Goal: Transaction & Acquisition: Purchase product/service

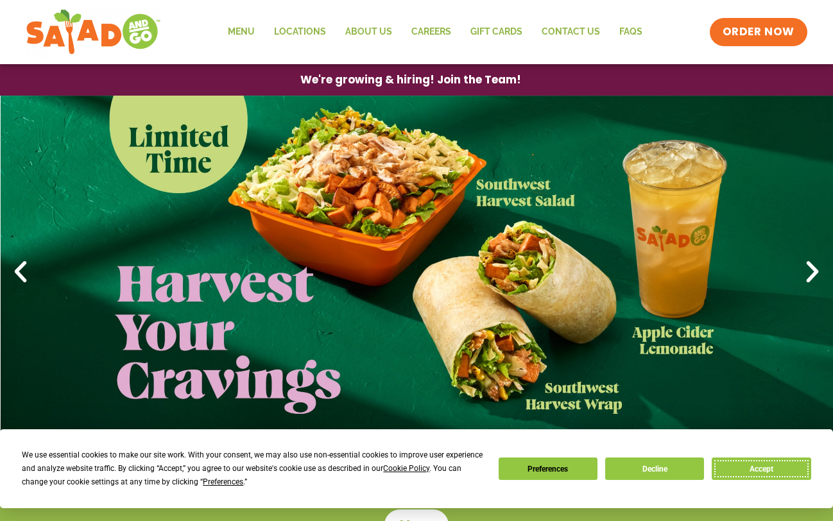
click at [781, 467] on button "Accept" at bounding box center [761, 469] width 99 height 22
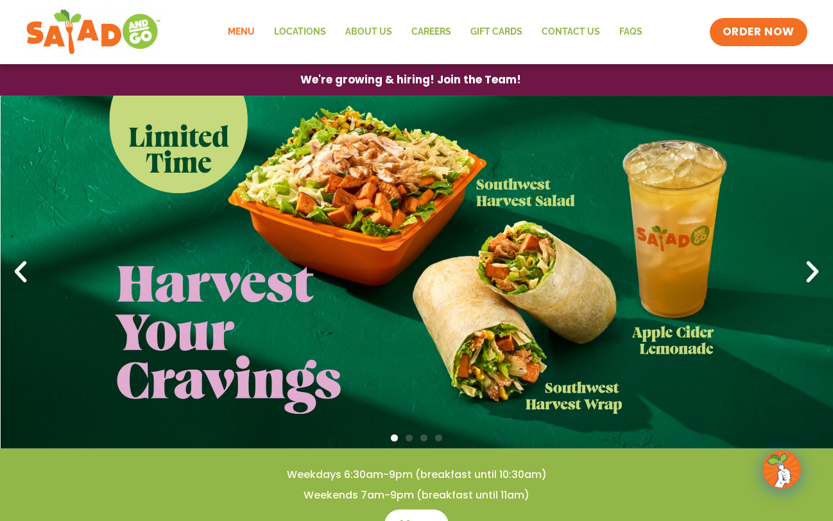
click at [263, 29] on link "Menu" at bounding box center [241, 32] width 46 height 30
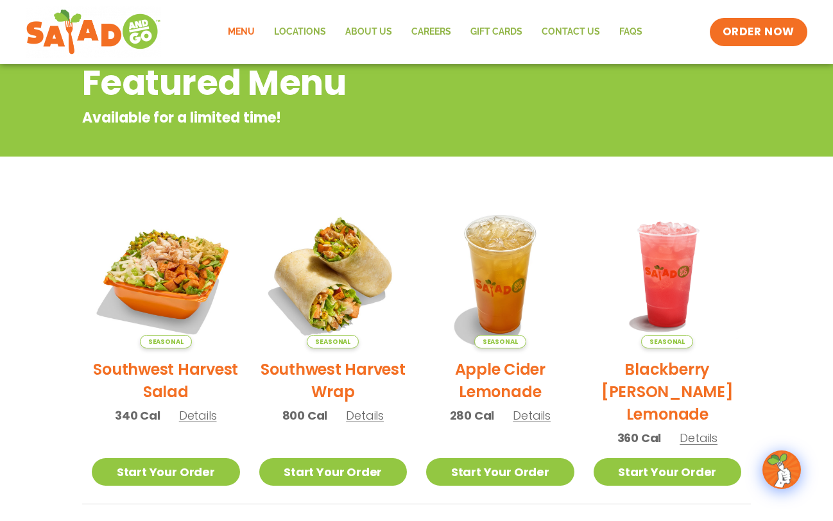
scroll to position [60, 0]
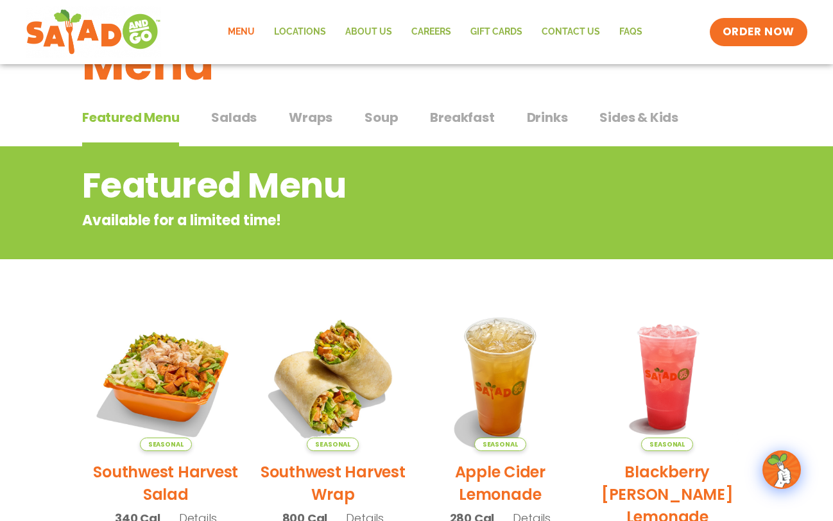
click at [239, 116] on span "Salads" at bounding box center [234, 117] width 46 height 19
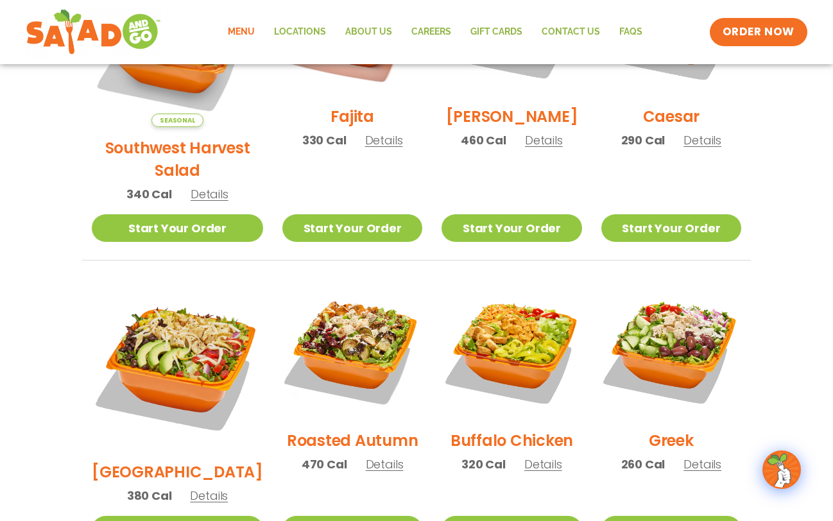
scroll to position [496, 0]
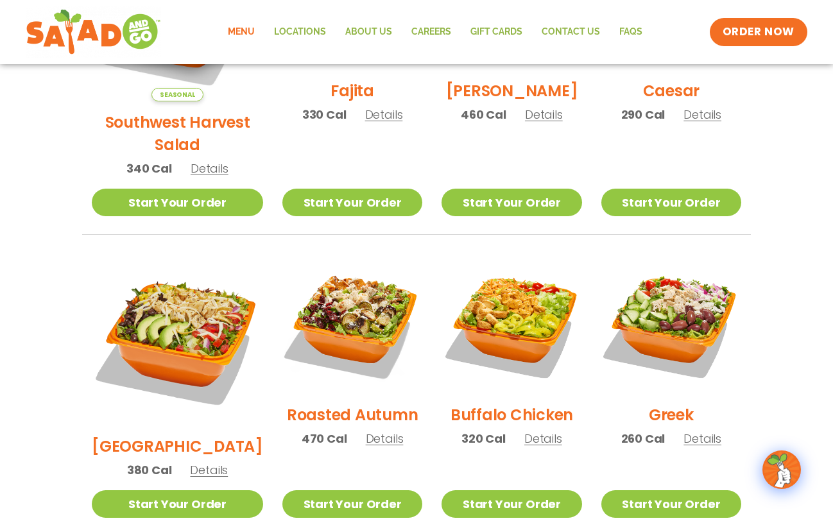
click at [375, 404] on h2 "Roasted Autumn" at bounding box center [353, 415] width 132 height 22
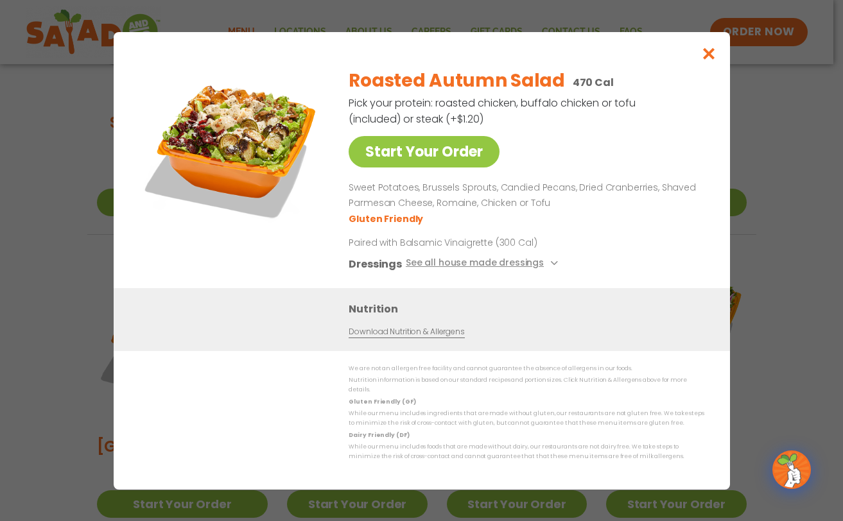
click at [822, 235] on div "Start Your Order Roasted Autumn Salad 470 Cal Pick your protein: roasted chicke…" at bounding box center [421, 260] width 843 height 521
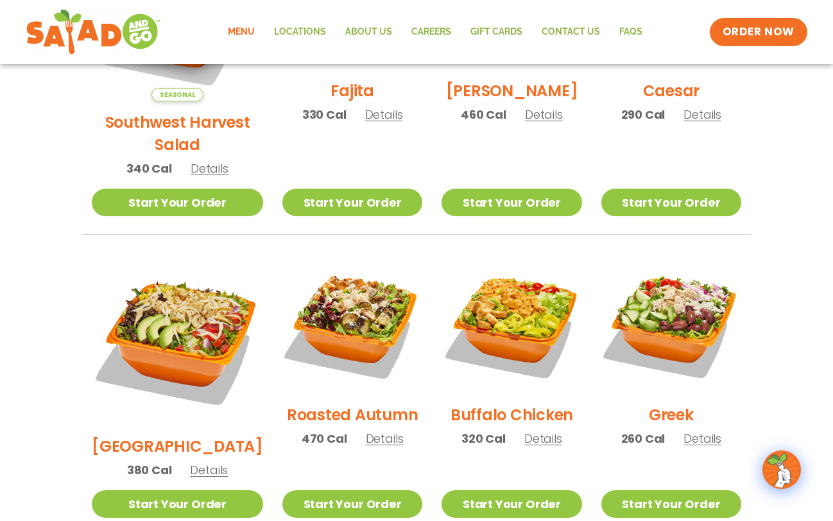
drag, startPoint x: 819, startPoint y: 259, endPoint x: 840, endPoint y: 254, distance: 21.8
click at [811, 270] on section "Salads Our house-made dressings make our huge portions even more delicious. Goo…" at bounding box center [416, 274] width 833 height 1129
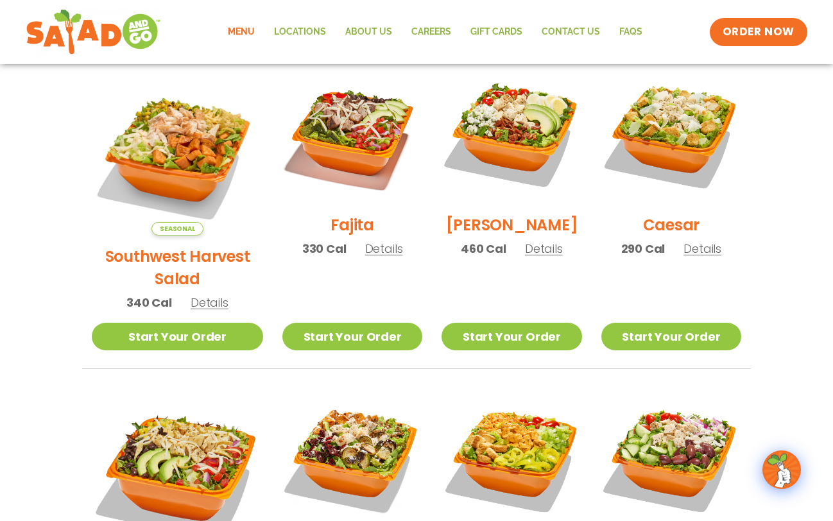
scroll to position [346, 0]
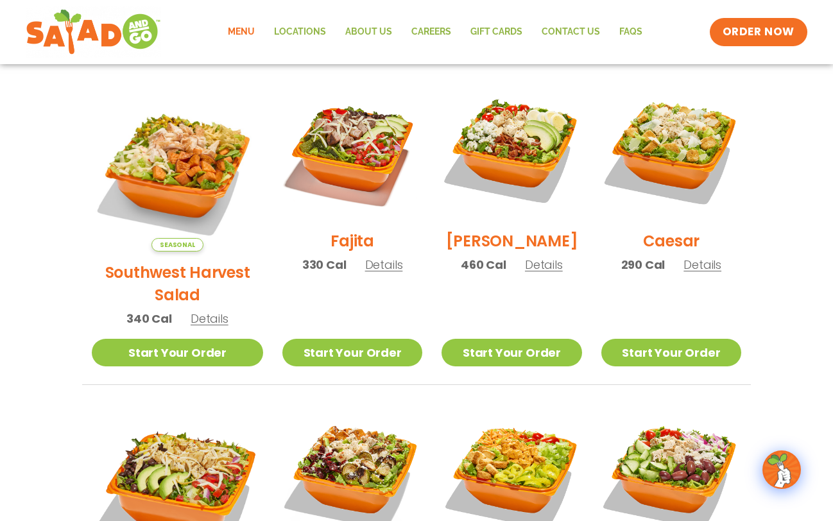
click at [195, 261] on h2 "Southwest Harvest Salad" at bounding box center [177, 283] width 171 height 45
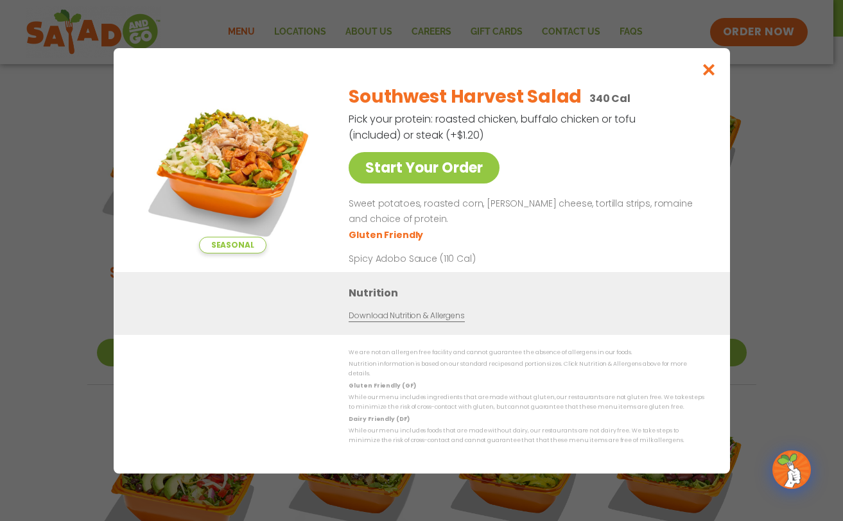
click at [777, 234] on div "Seasonal Start Your Order Southwest Harvest Salad 340 Cal Pick your protein: ro…" at bounding box center [421, 260] width 843 height 521
